Goal: Transaction & Acquisition: Book appointment/travel/reservation

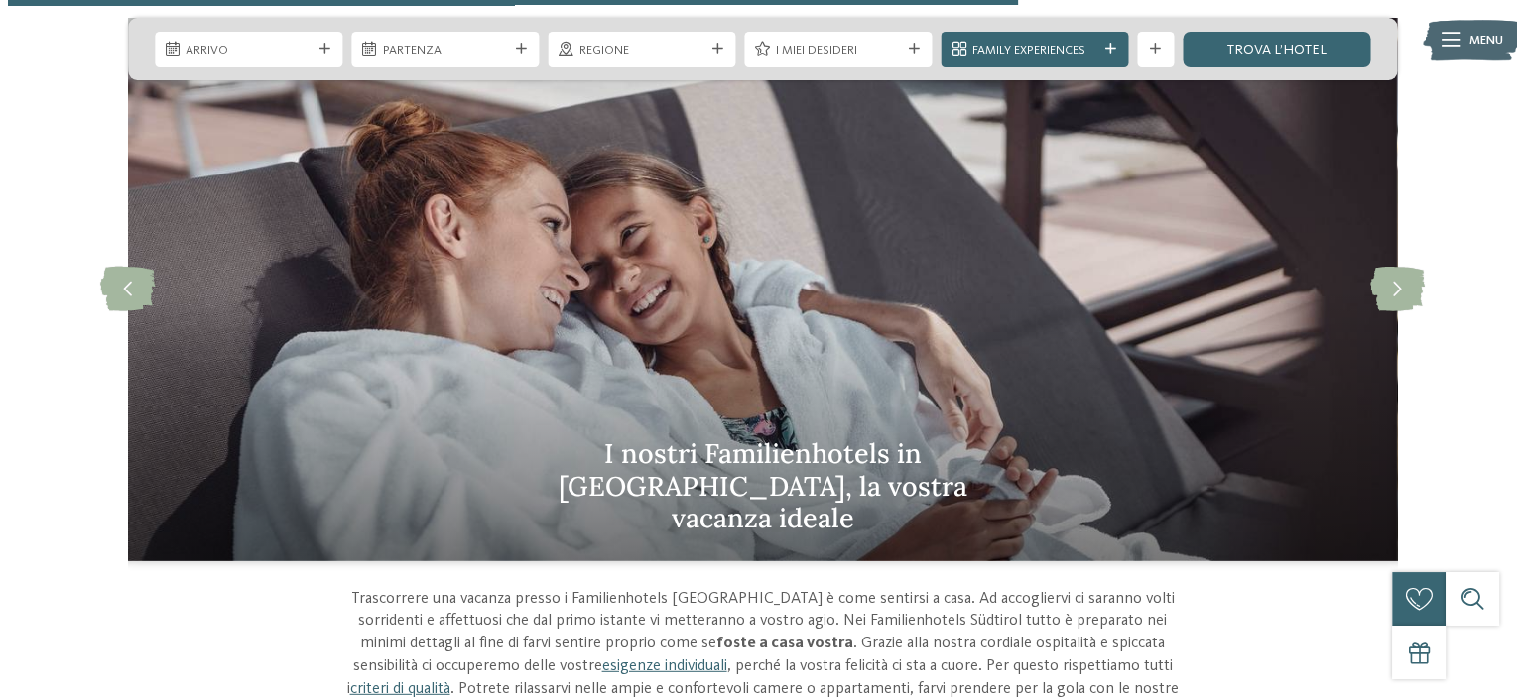
scroll to position [5357, 0]
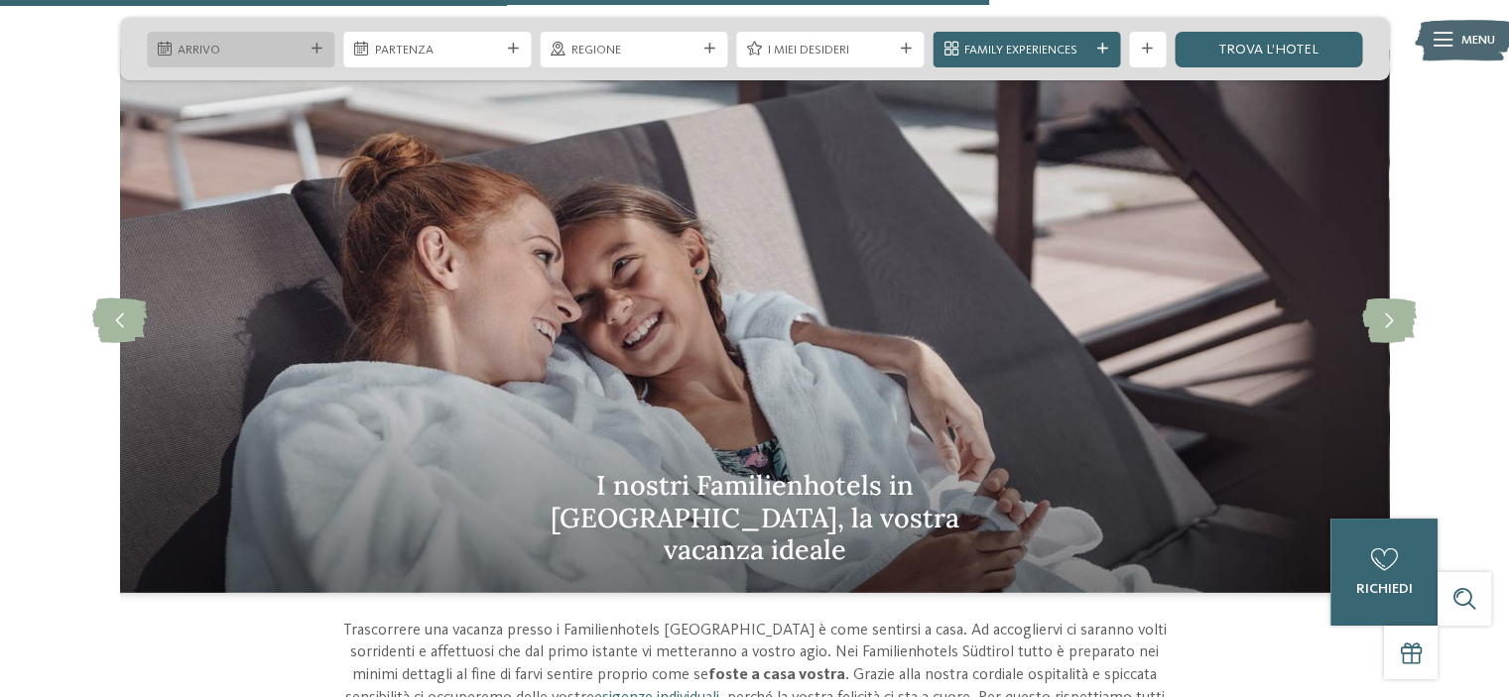
click at [299, 48] on span "Arrivo" at bounding box center [240, 51] width 125 height 18
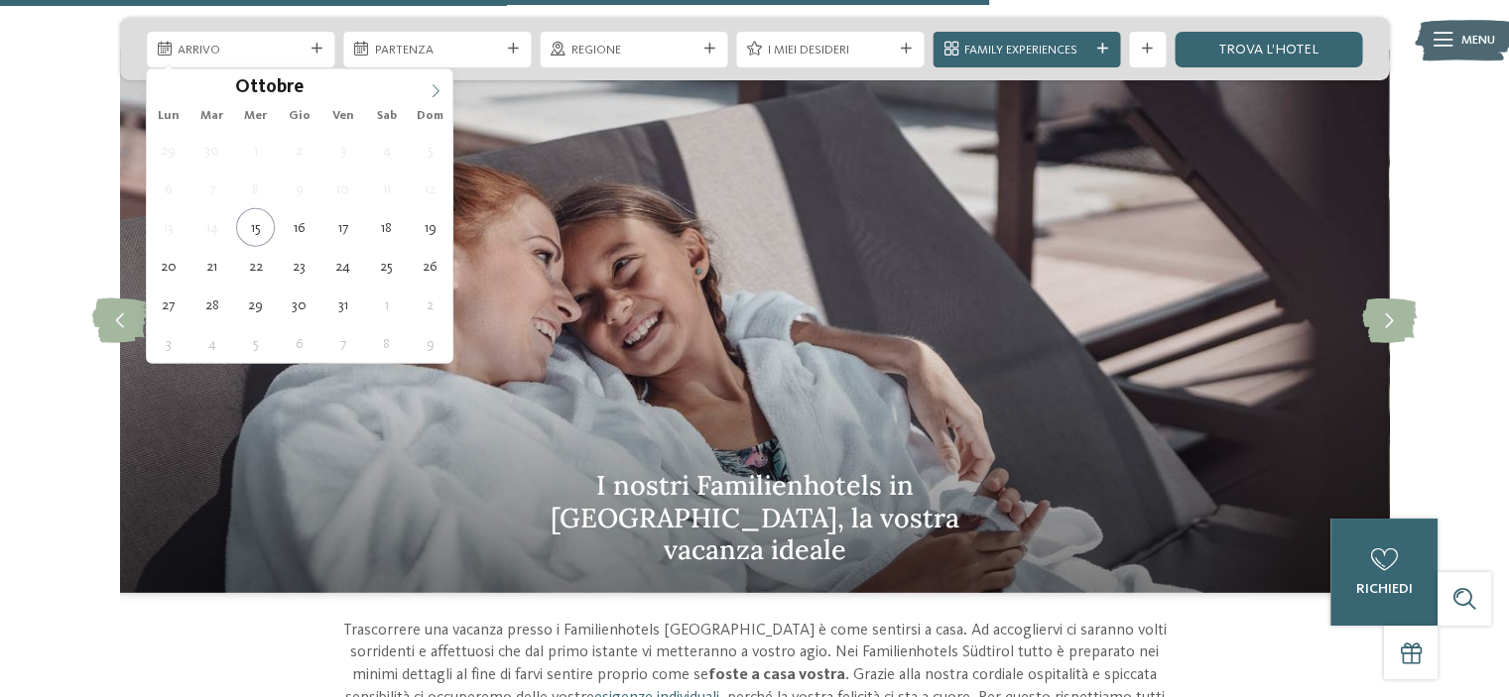
click at [438, 91] on icon at bounding box center [436, 91] width 14 height 14
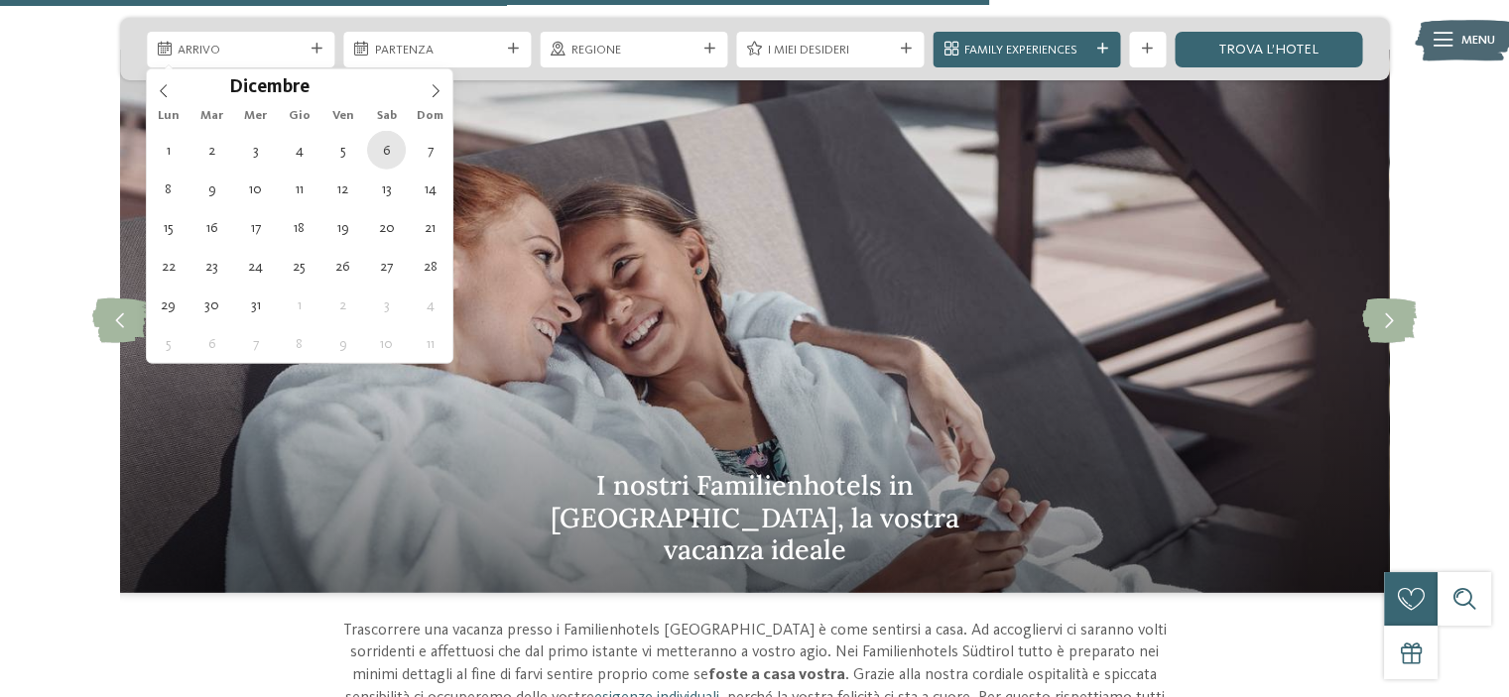
type div "[DATE]"
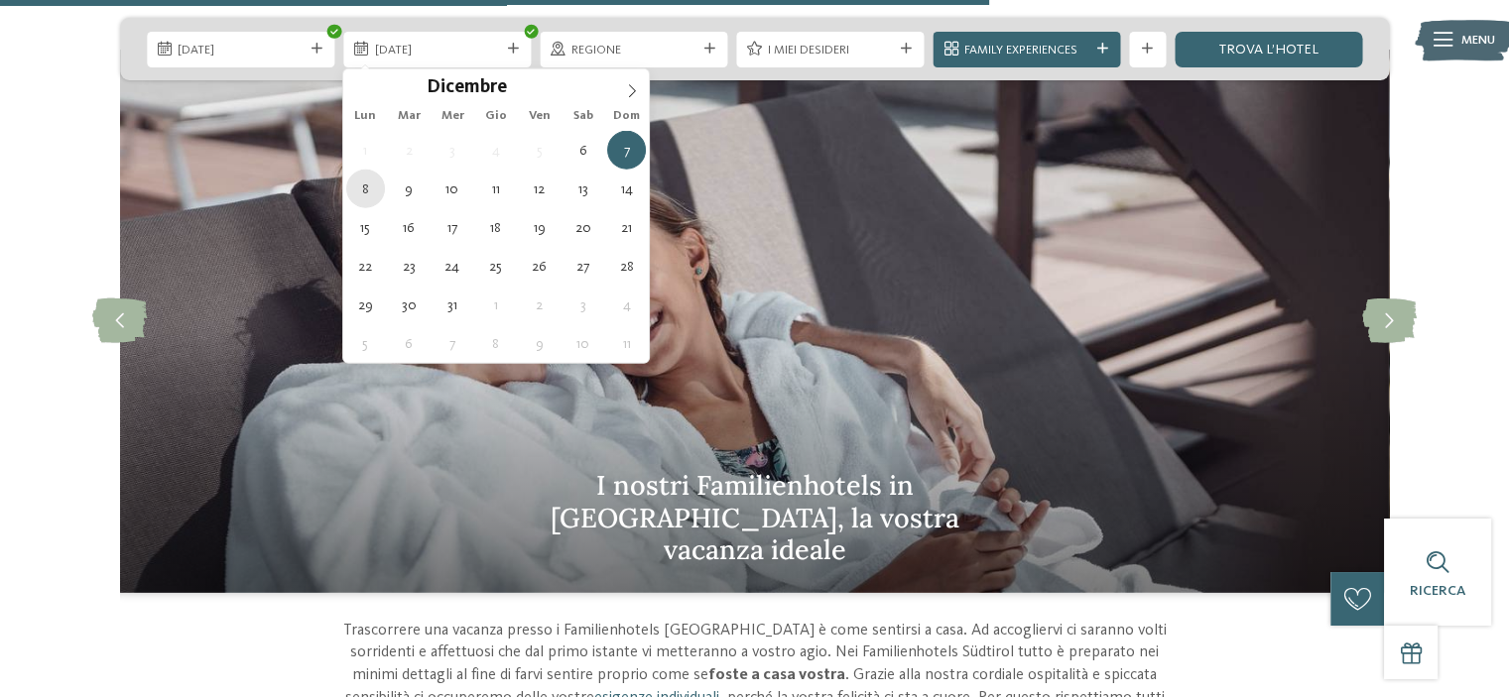
type div "[DATE]"
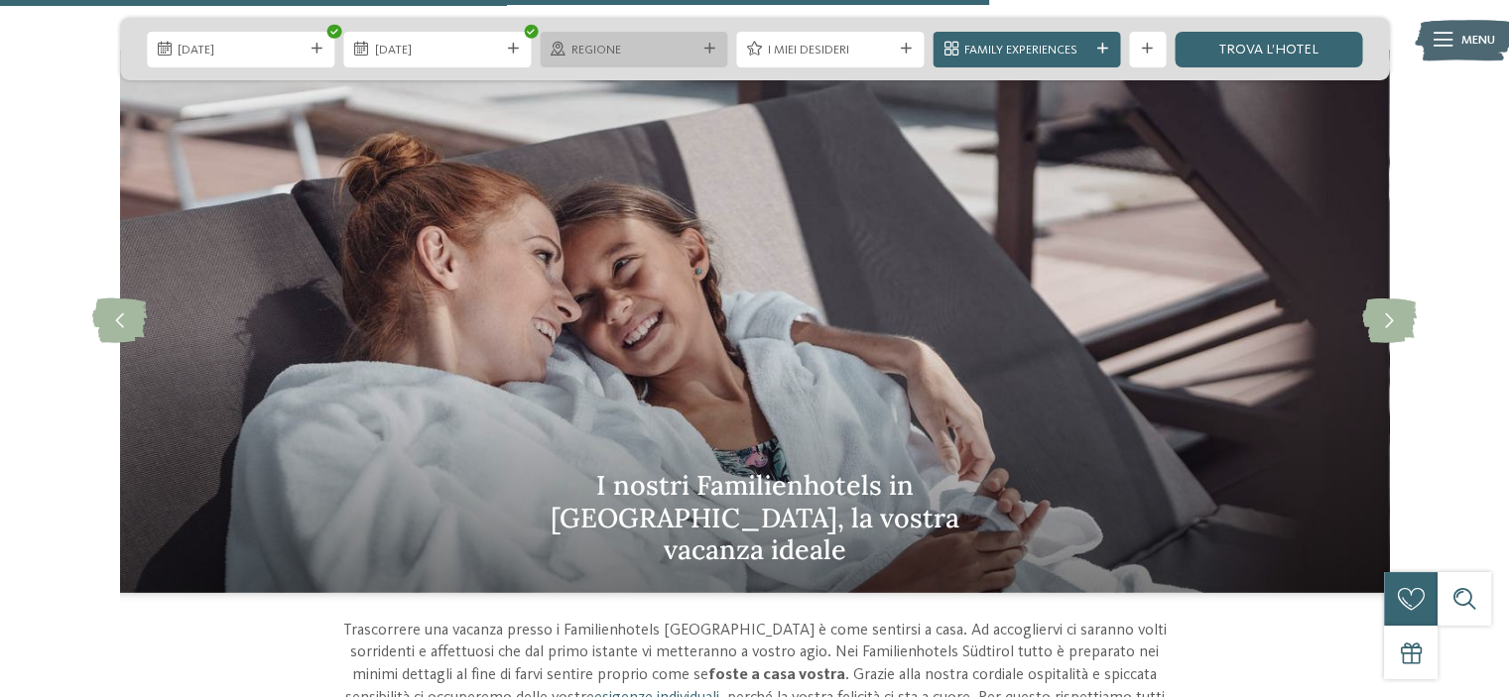
click at [631, 57] on span "Regione" at bounding box center [633, 51] width 125 height 18
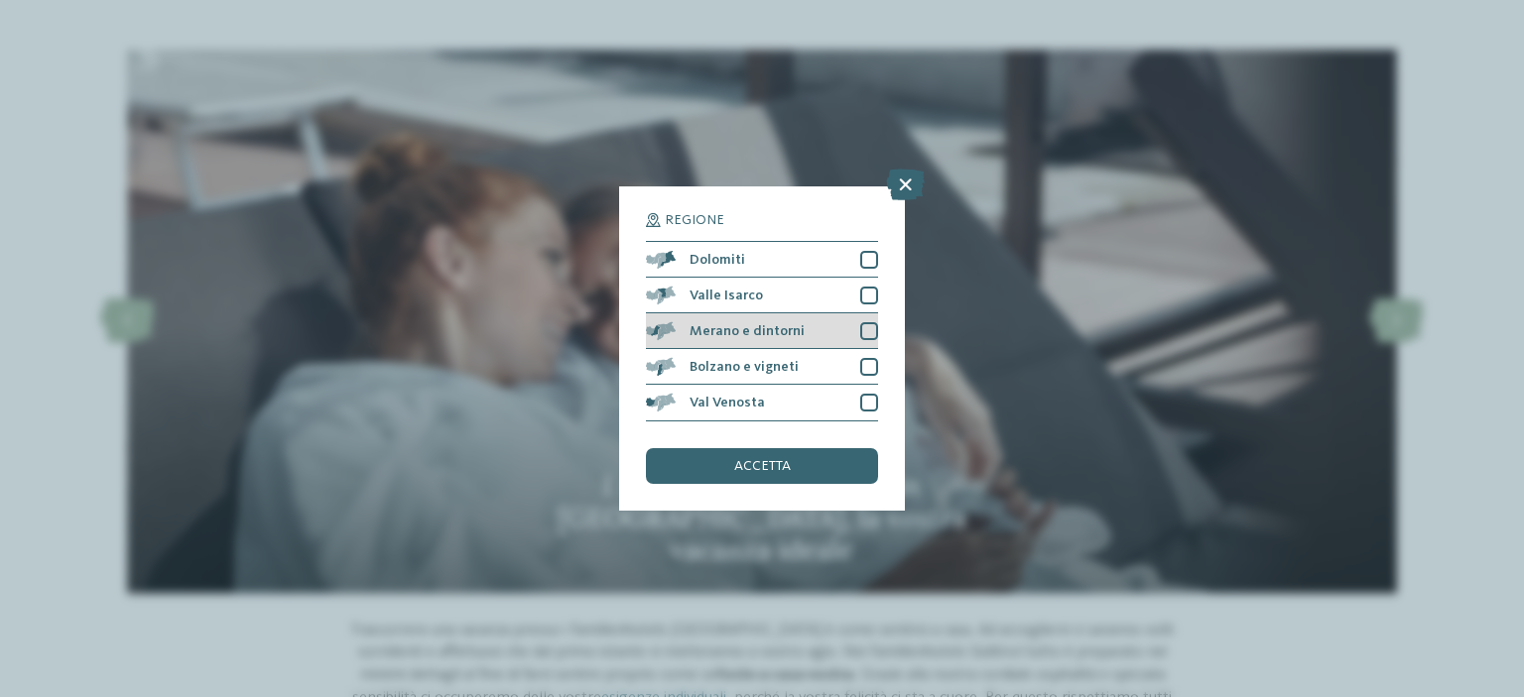
click at [869, 332] on div at bounding box center [869, 331] width 18 height 18
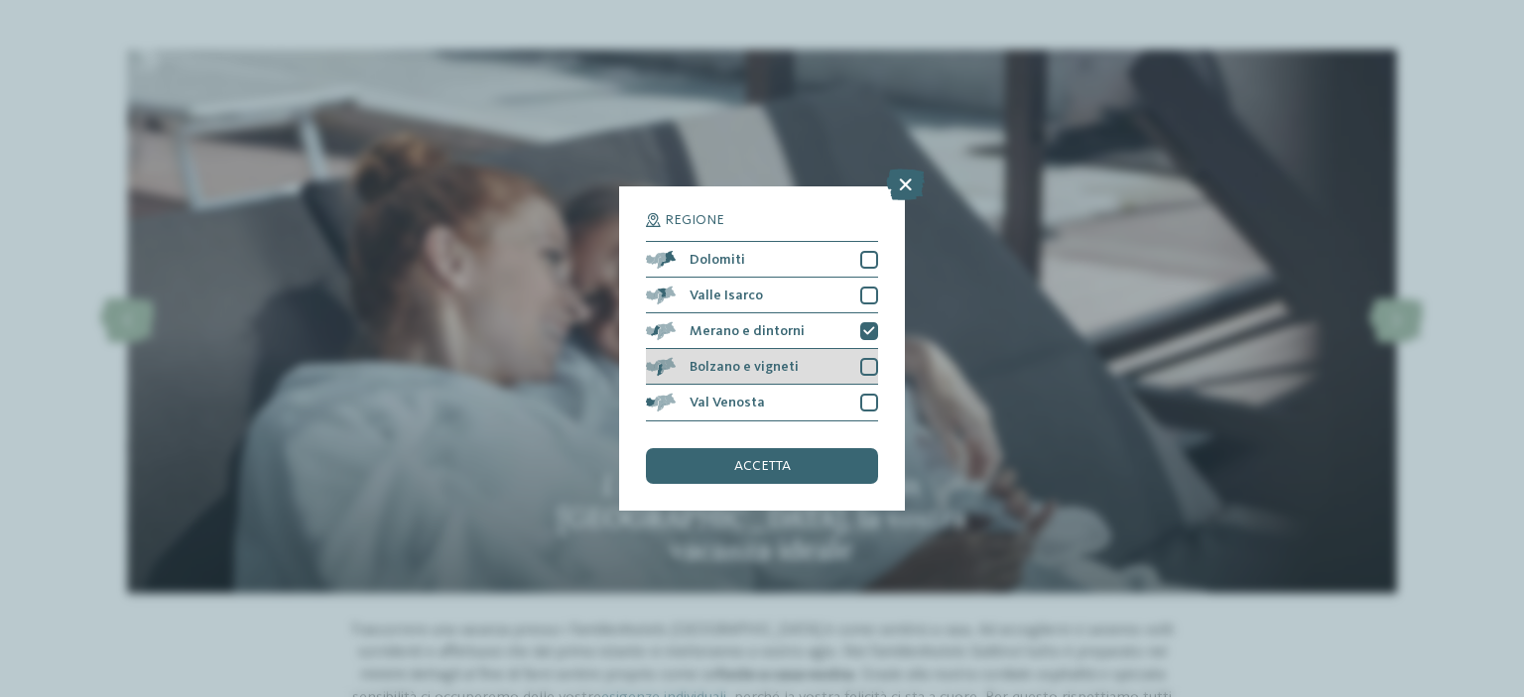
click at [866, 370] on div at bounding box center [869, 367] width 18 height 18
click at [759, 471] on span "accetta" at bounding box center [762, 466] width 57 height 14
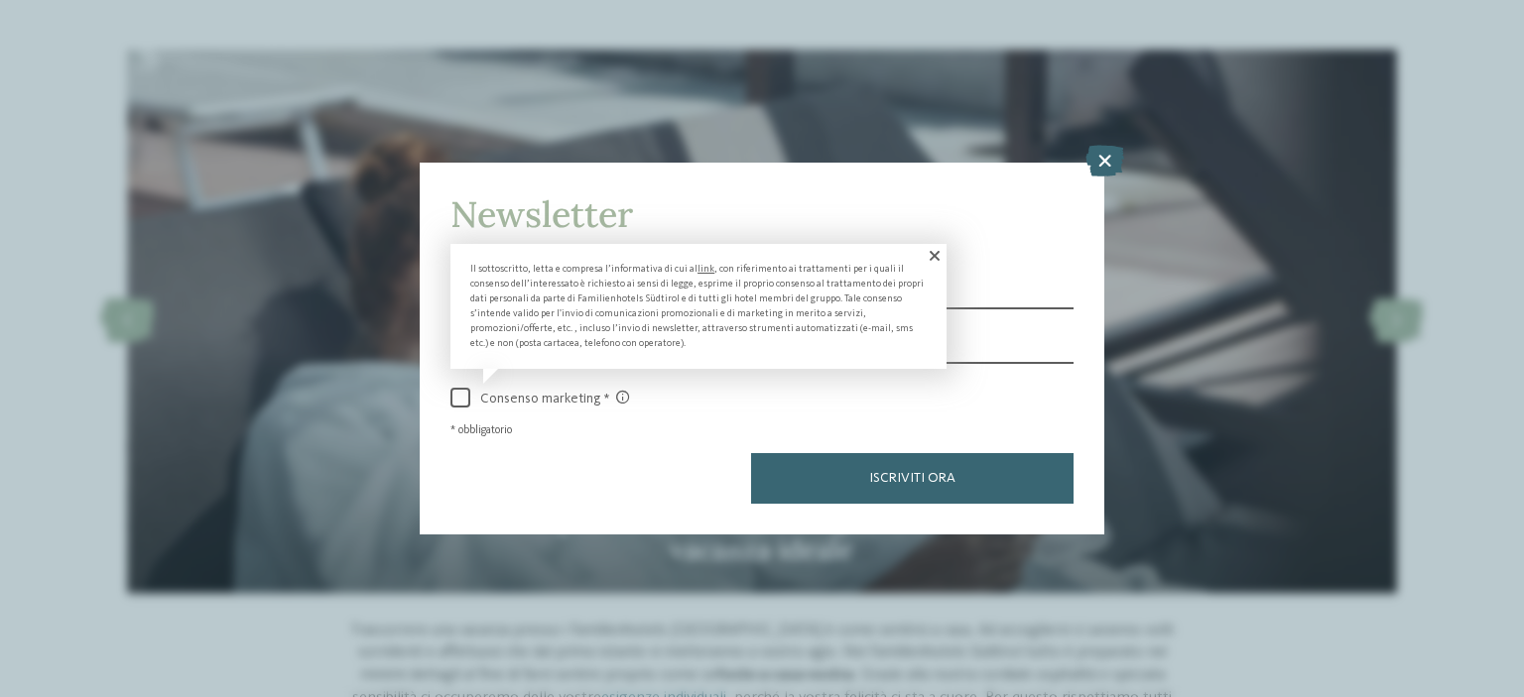
click at [932, 256] on span at bounding box center [933, 256] width 27 height 24
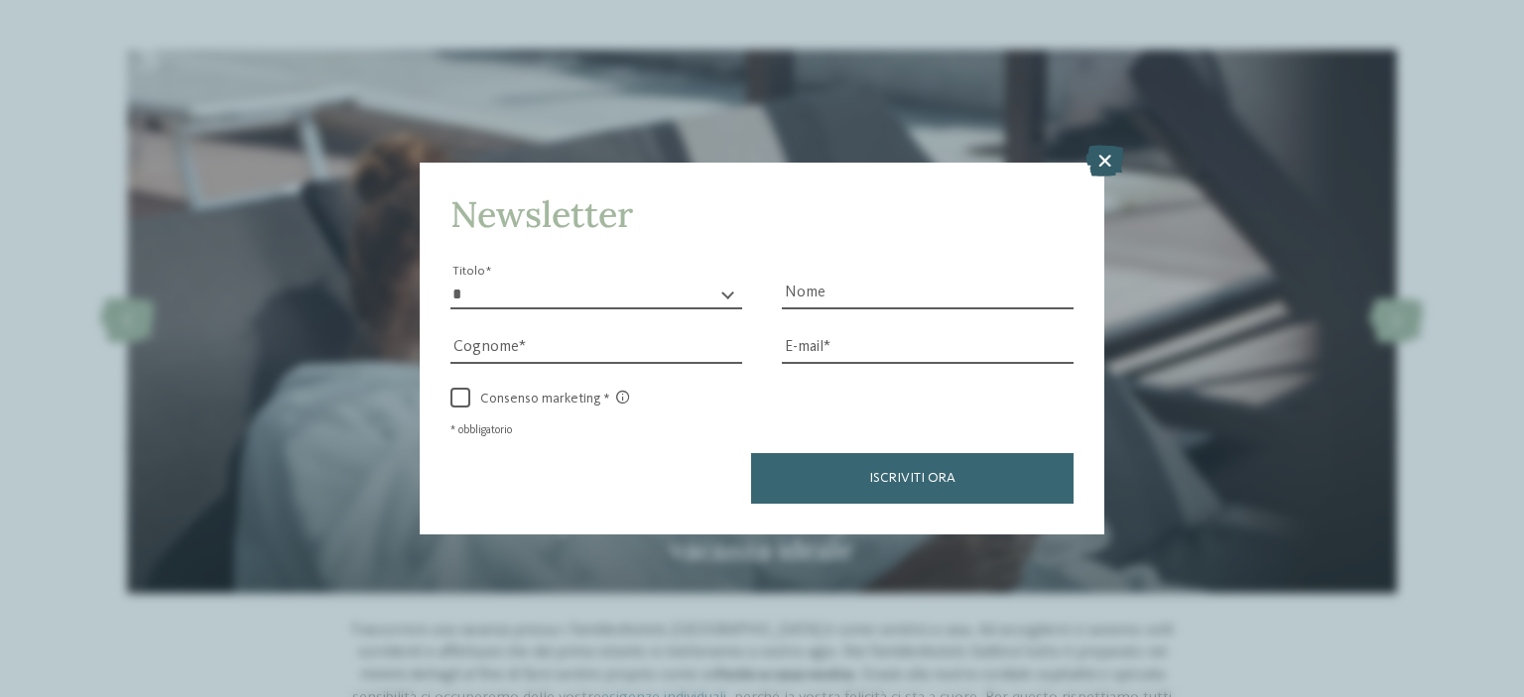
click at [1097, 171] on icon at bounding box center [1104, 161] width 39 height 32
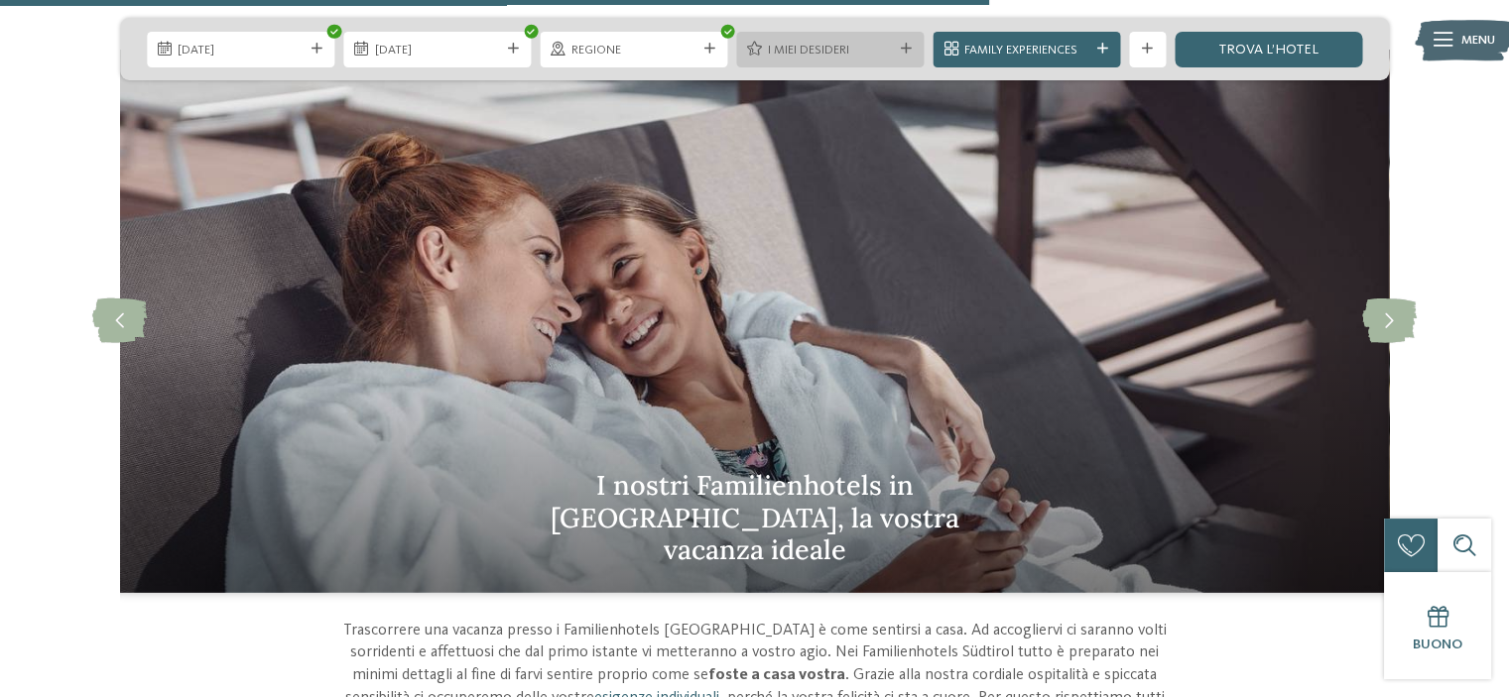
click at [840, 47] on span "I miei desideri" at bounding box center [830, 51] width 125 height 18
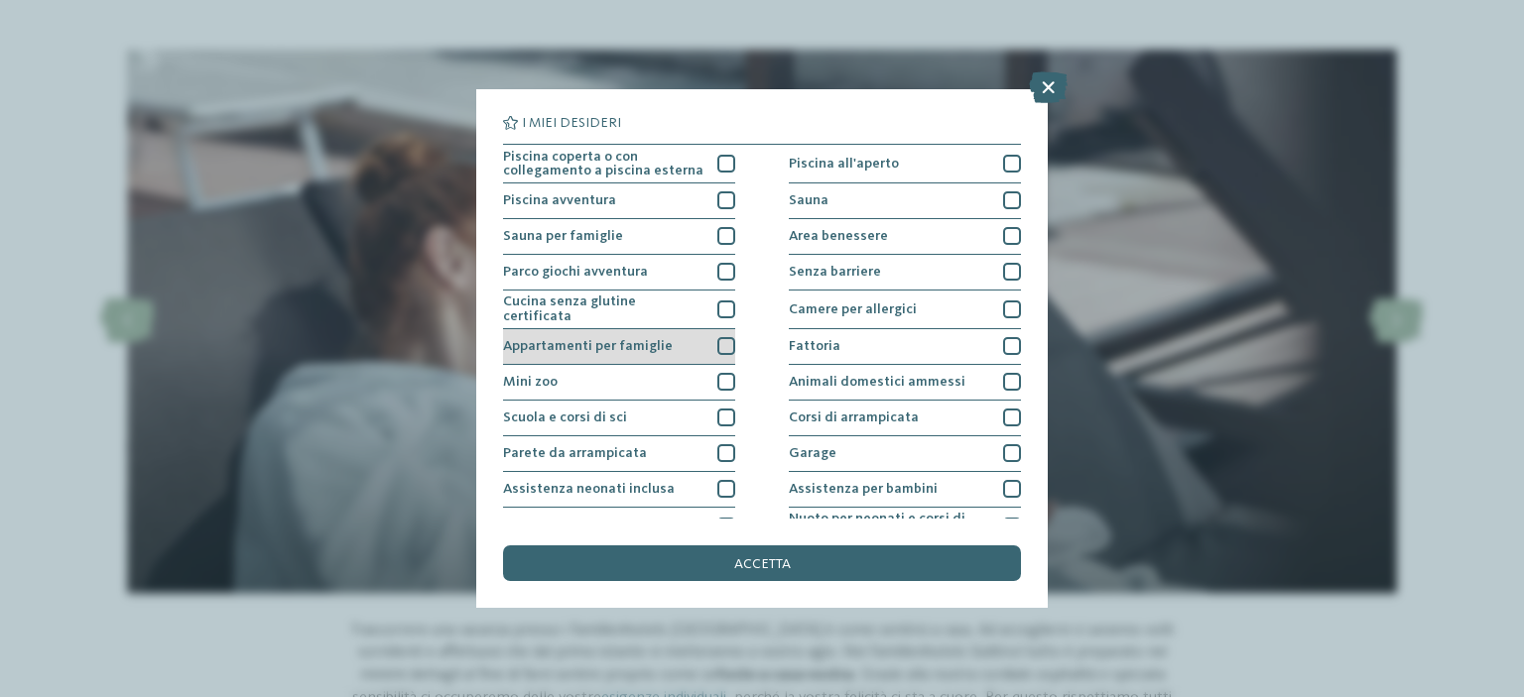
click at [722, 343] on div at bounding box center [726, 346] width 18 height 18
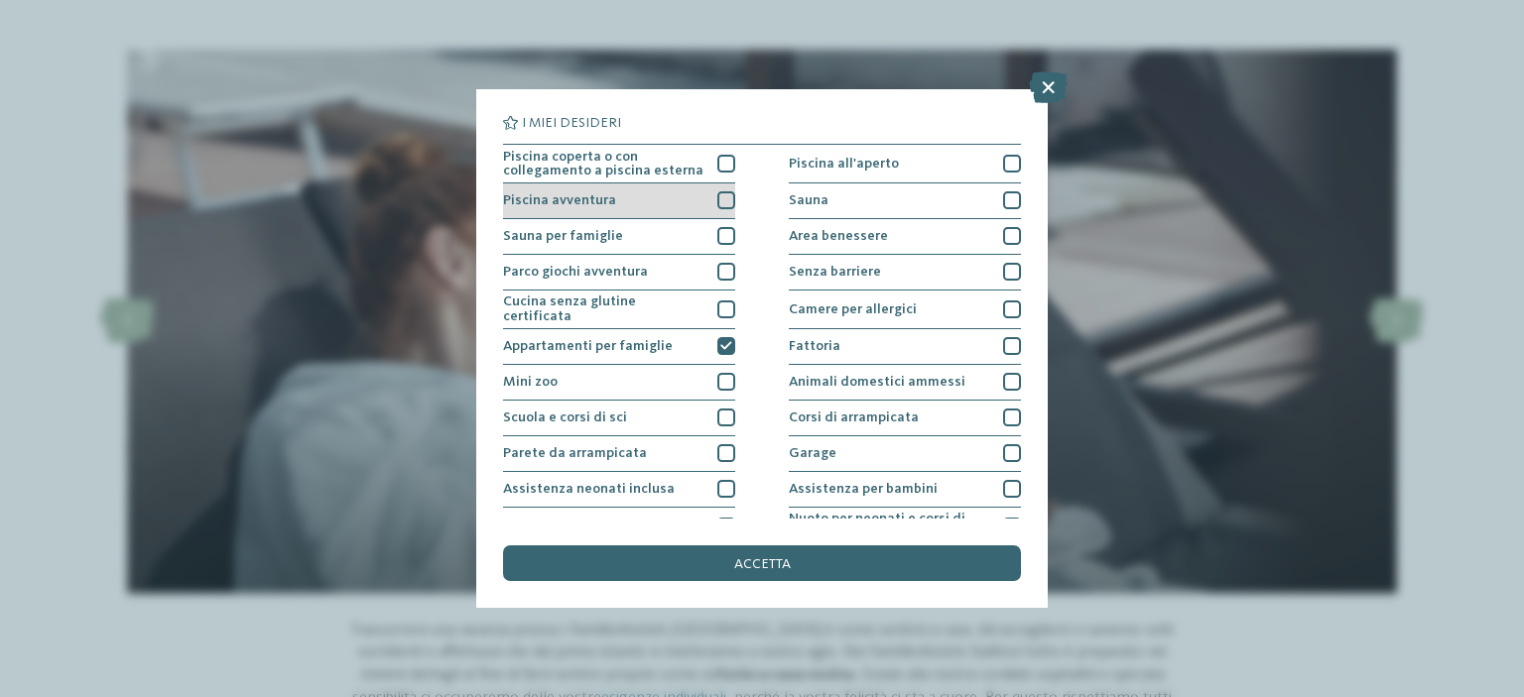
click at [722, 201] on div at bounding box center [726, 200] width 18 height 18
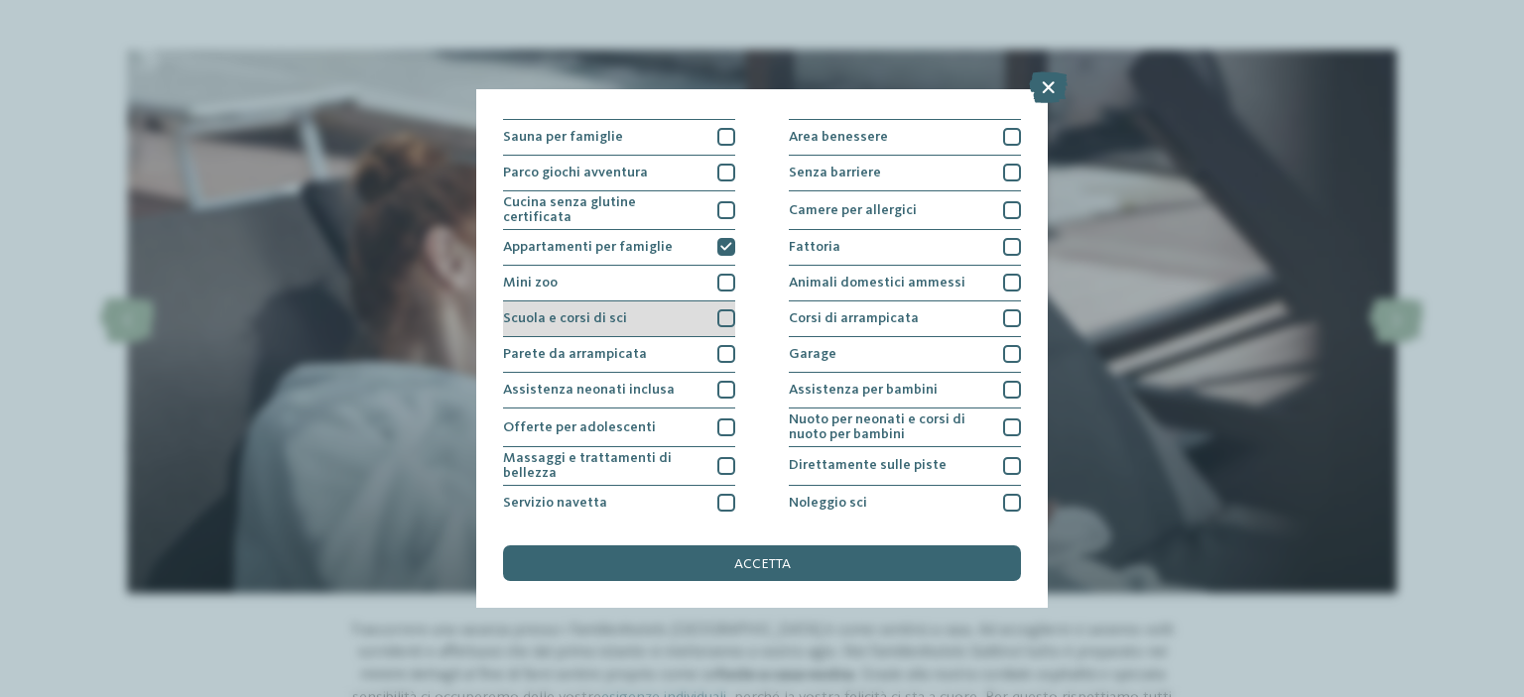
scroll to position [198, 0]
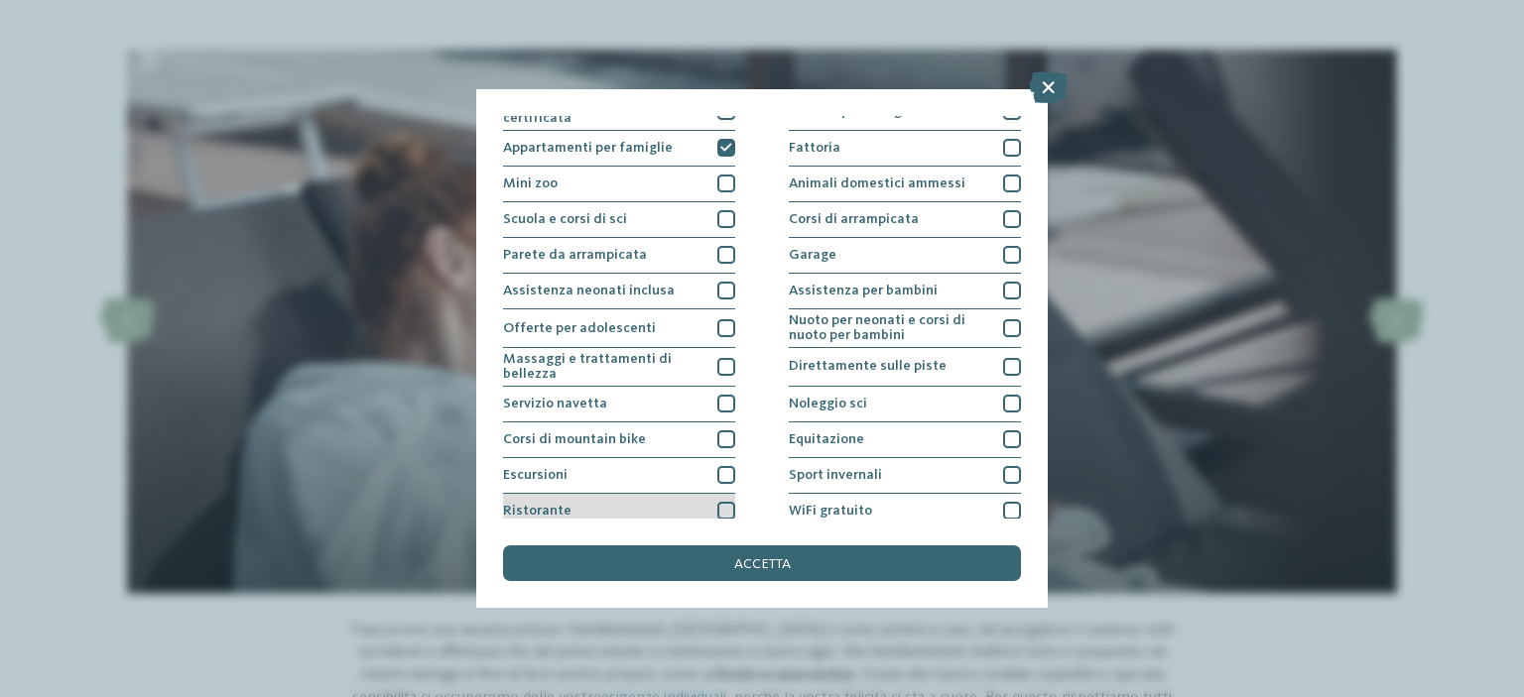
click at [720, 511] on div at bounding box center [726, 511] width 18 height 18
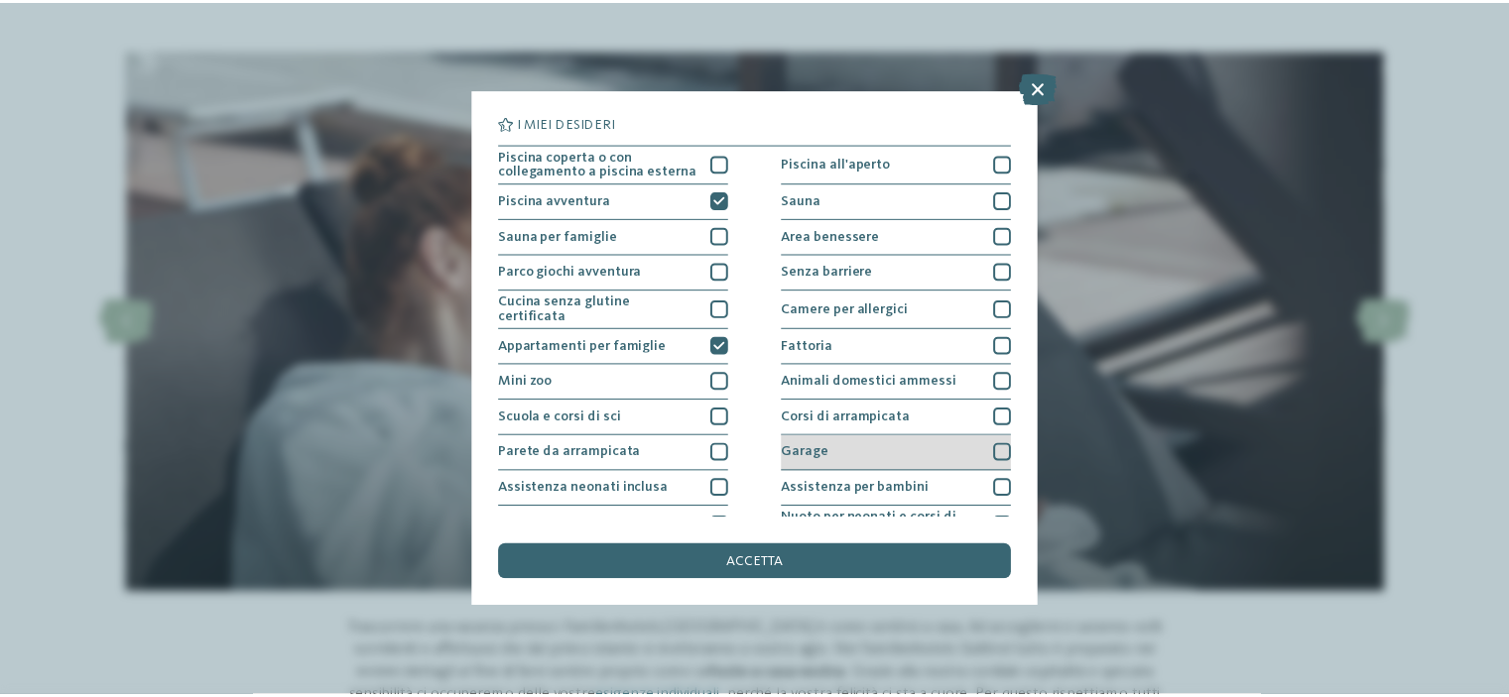
scroll to position [99, 0]
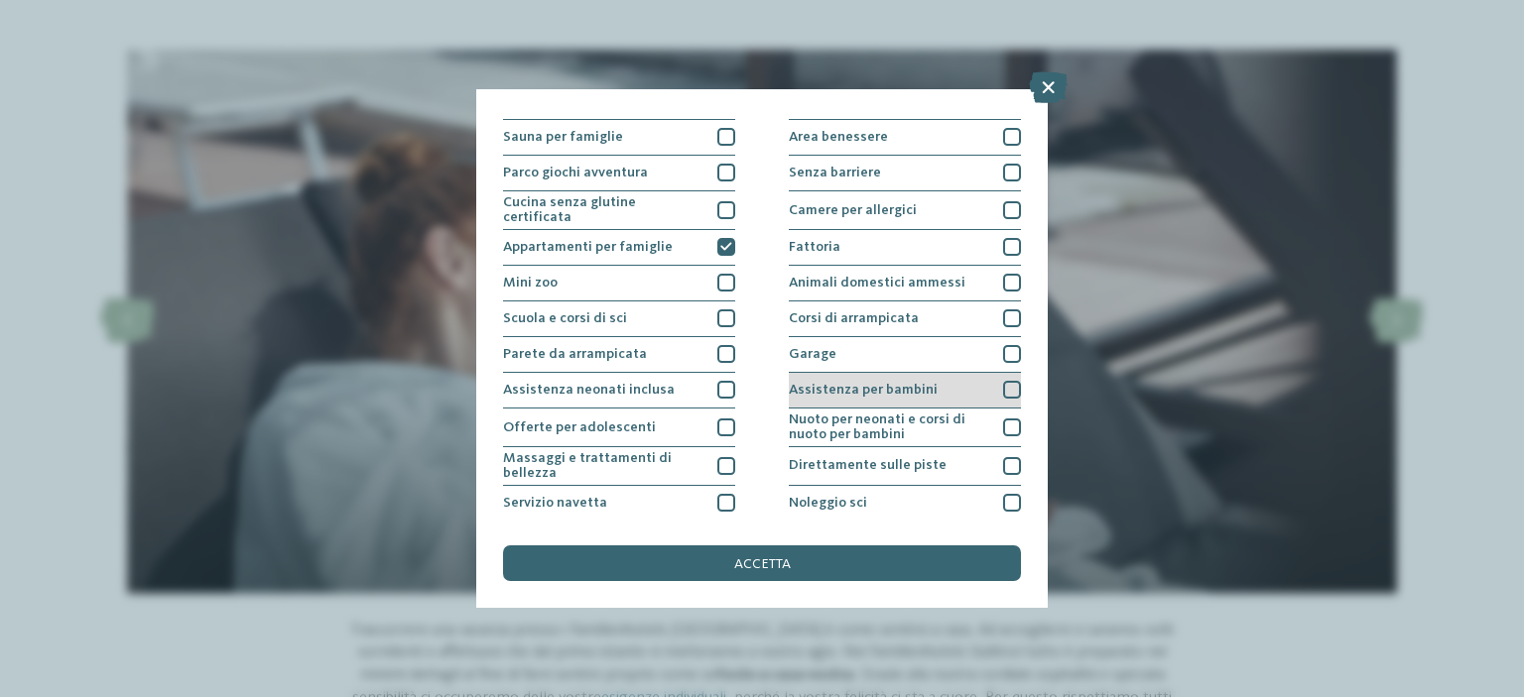
click at [1008, 388] on div at bounding box center [1012, 390] width 18 height 18
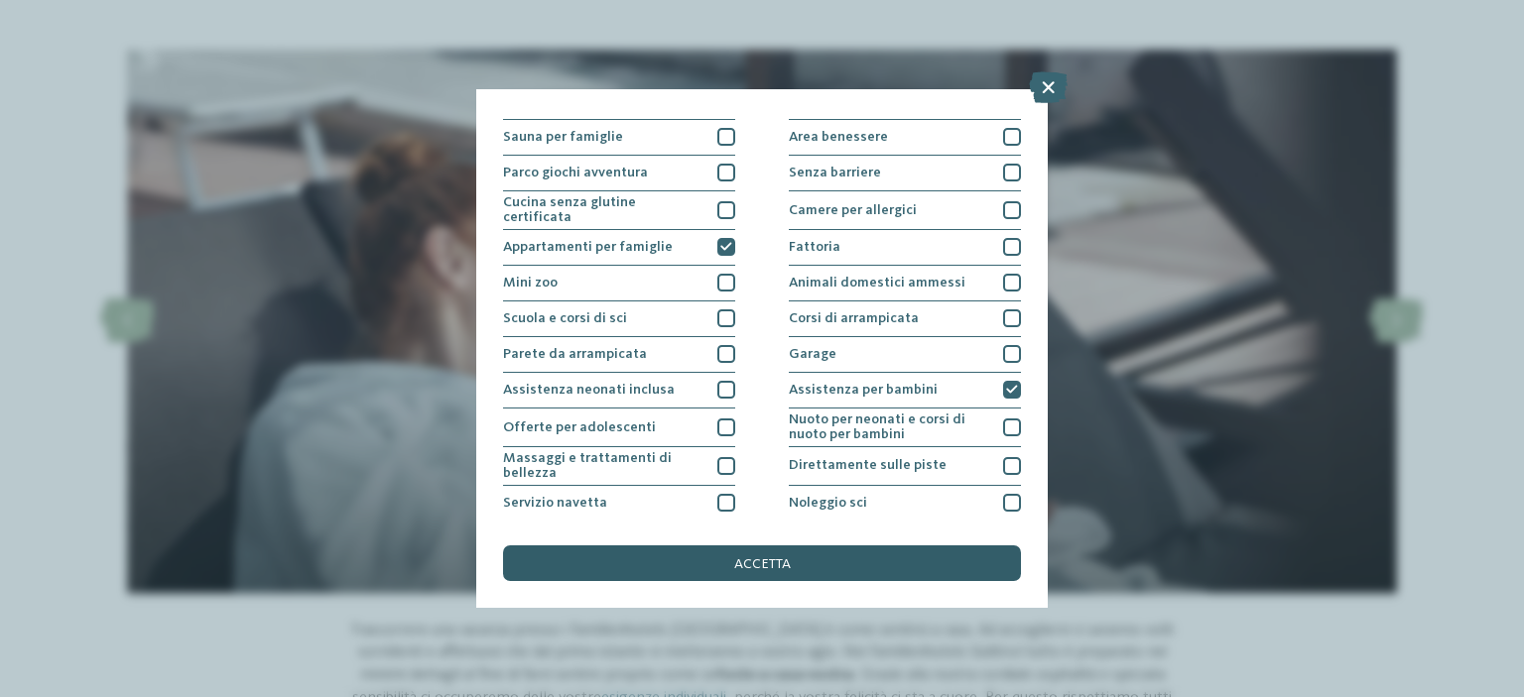
click at [798, 564] on div "accetta" at bounding box center [762, 564] width 518 height 36
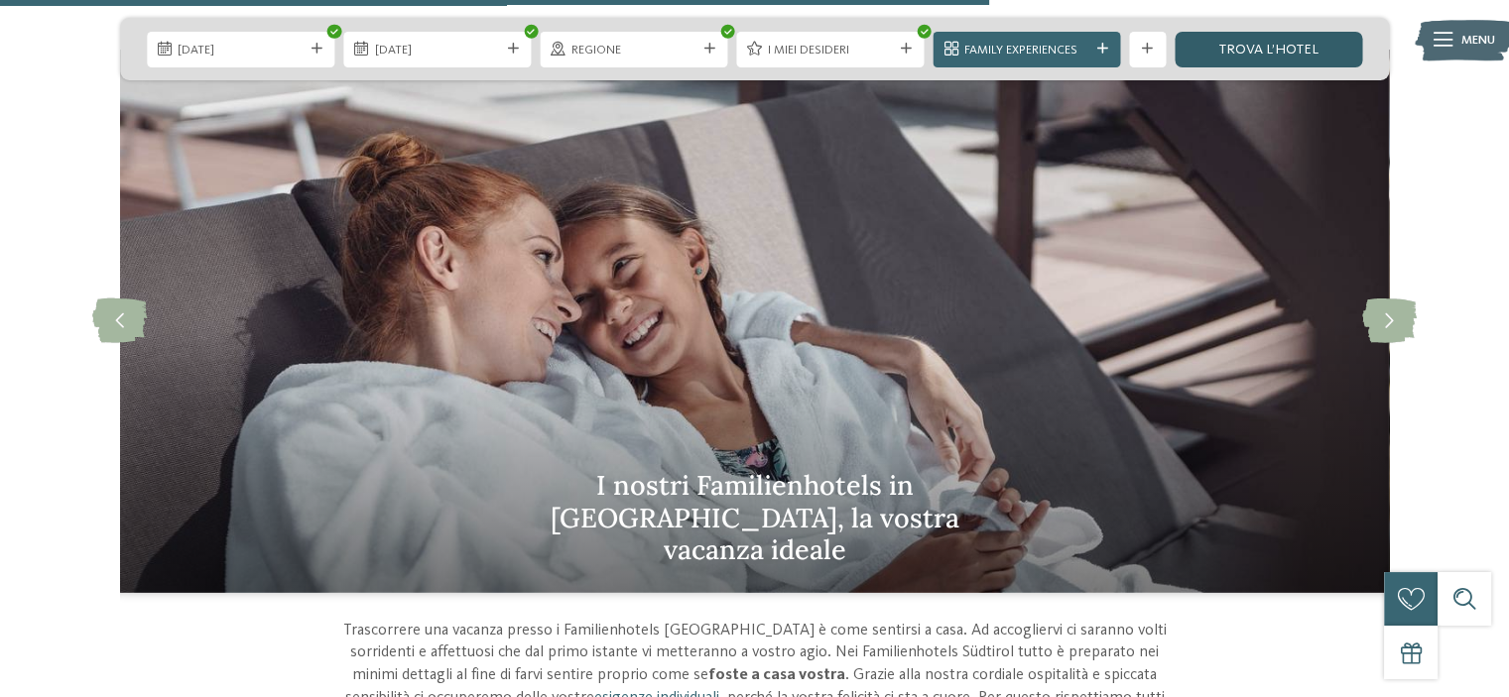
click at [1283, 47] on link "trova l’hotel" at bounding box center [1268, 50] width 187 height 36
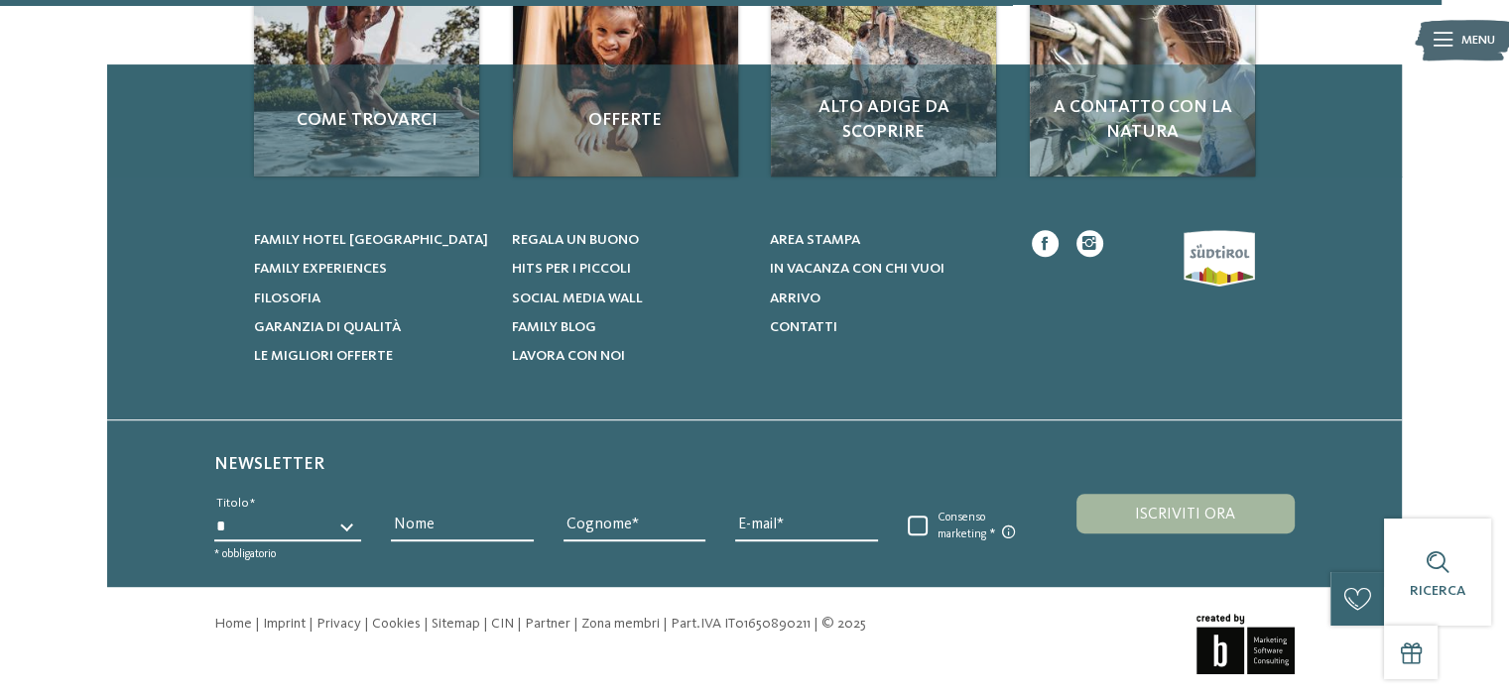
scroll to position [1115, 0]
